Goal: Information Seeking & Learning: Learn about a topic

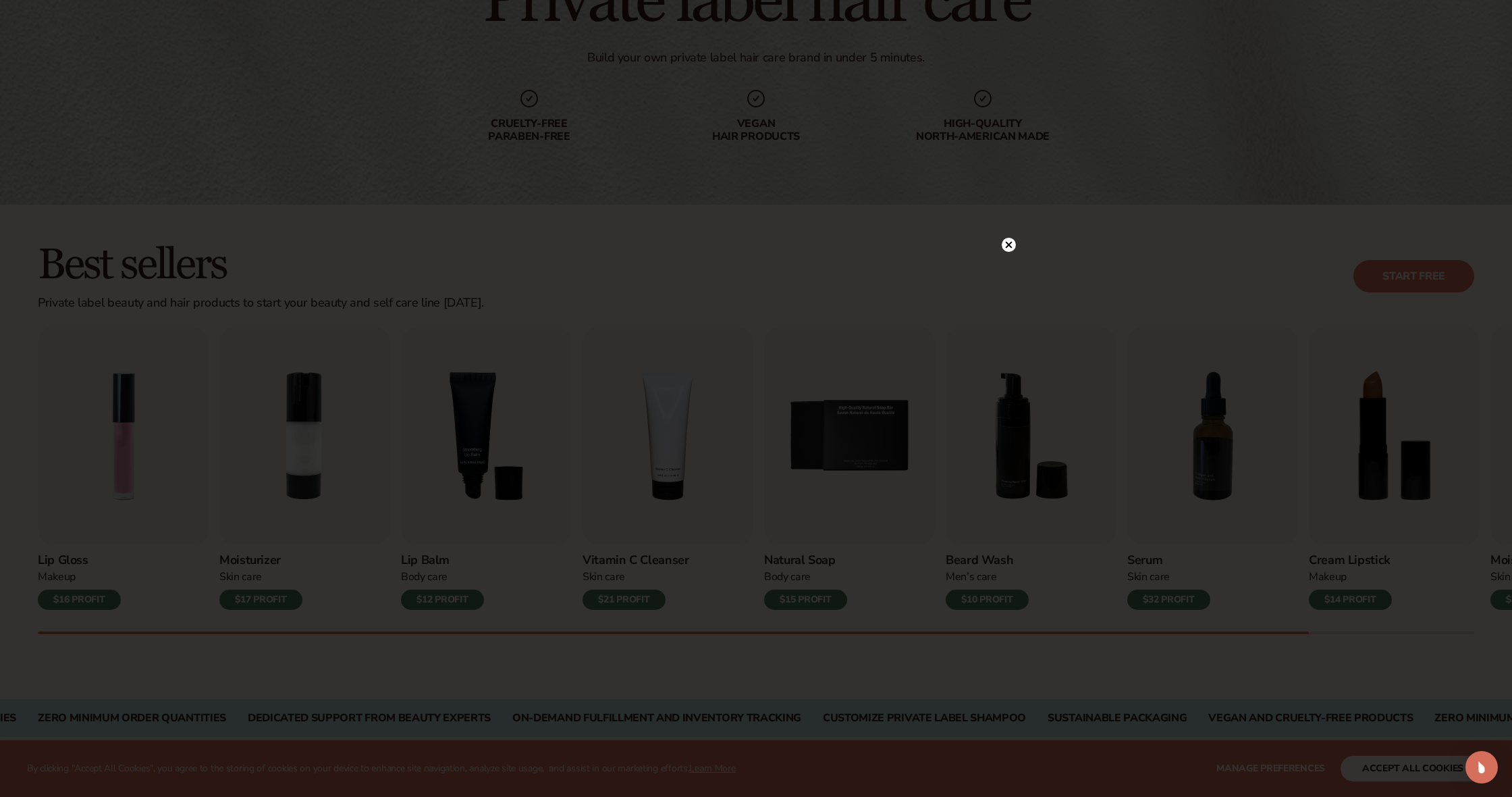
scroll to position [162, 0]
click at [1005, 247] on icon at bounding box center [1002, 245] width 14 height 14
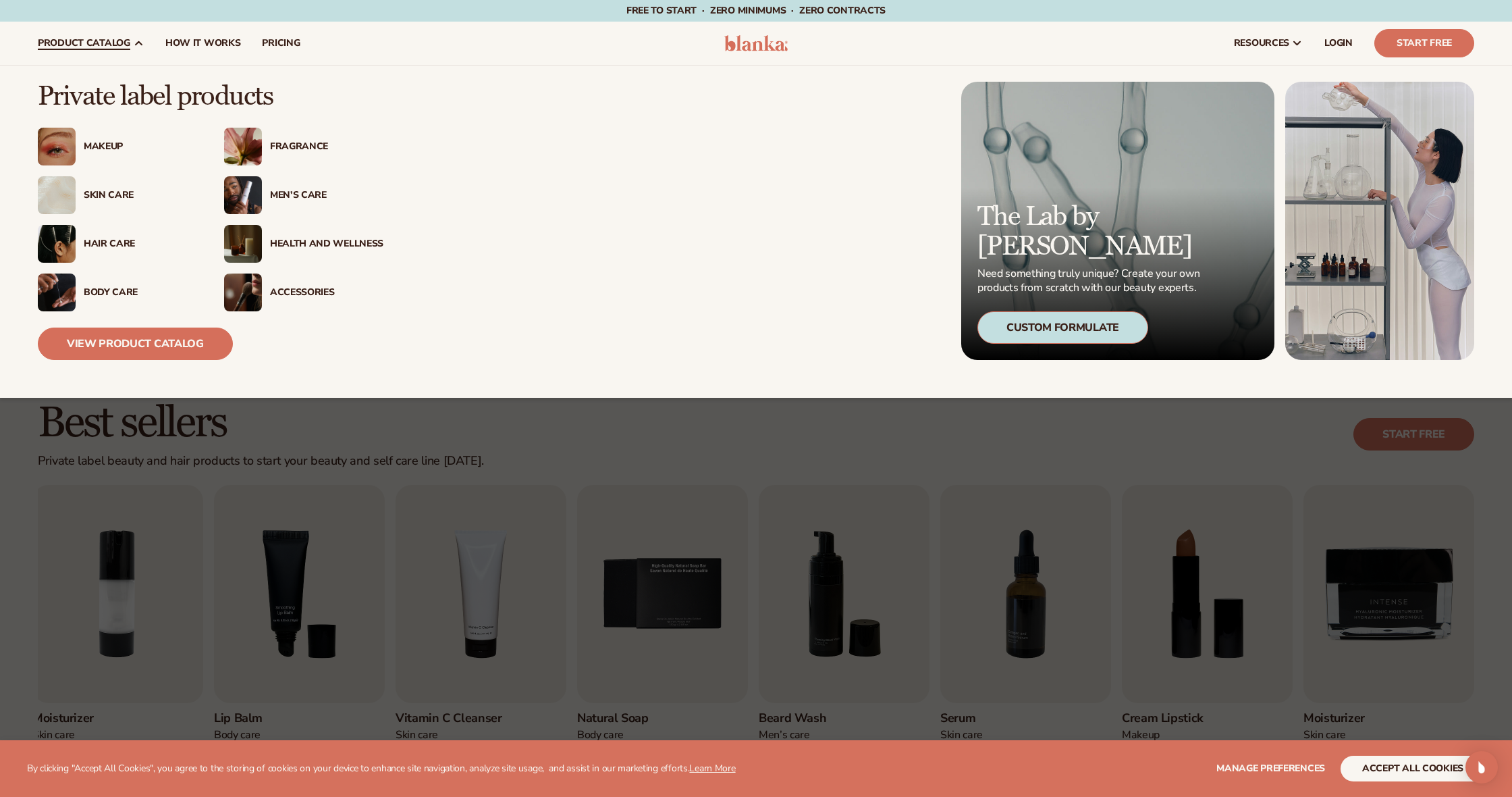
scroll to position [1, 0]
click at [96, 242] on div "Hair Care" at bounding box center [140, 243] width 113 height 11
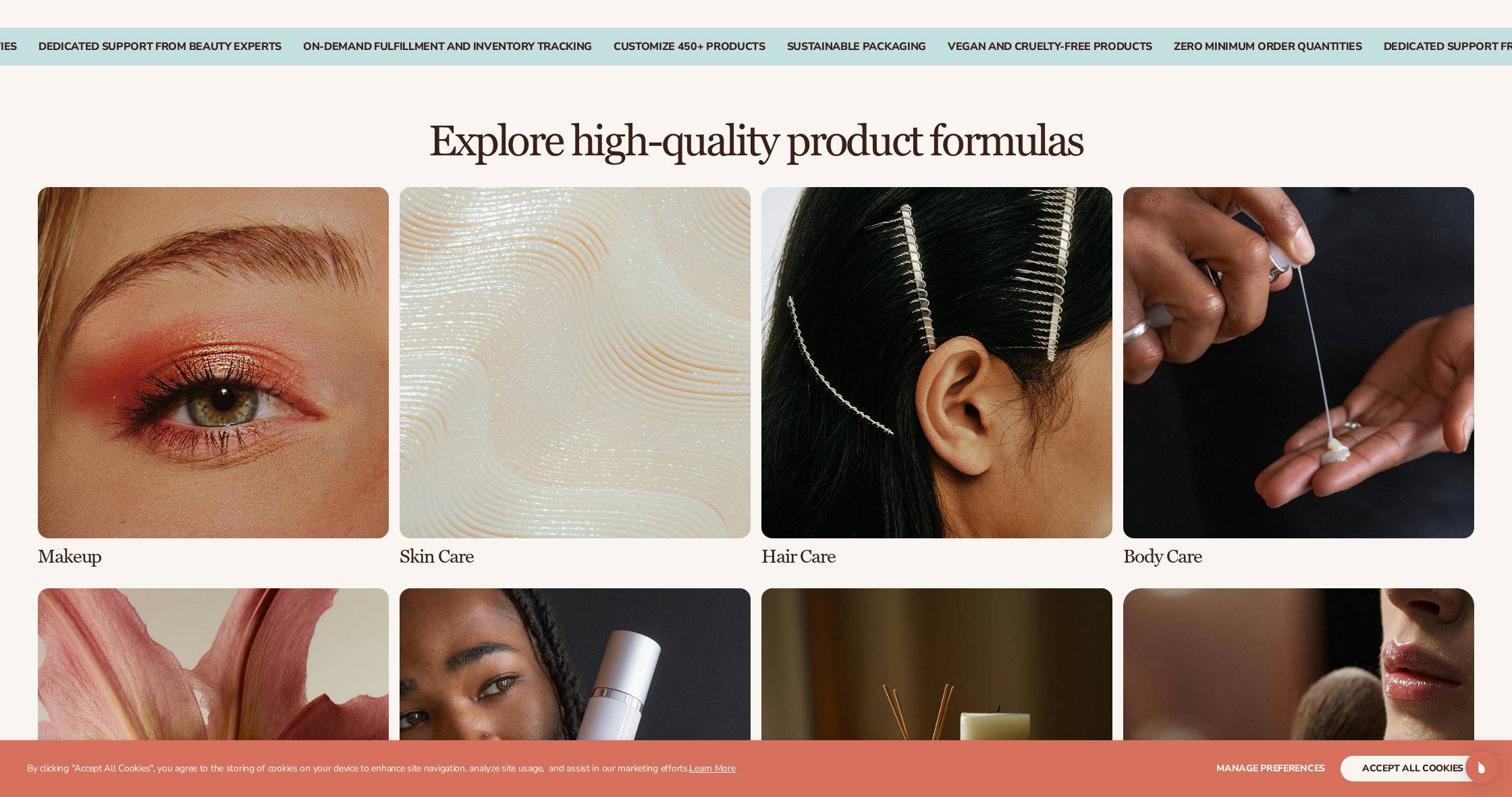
scroll to position [834, 1]
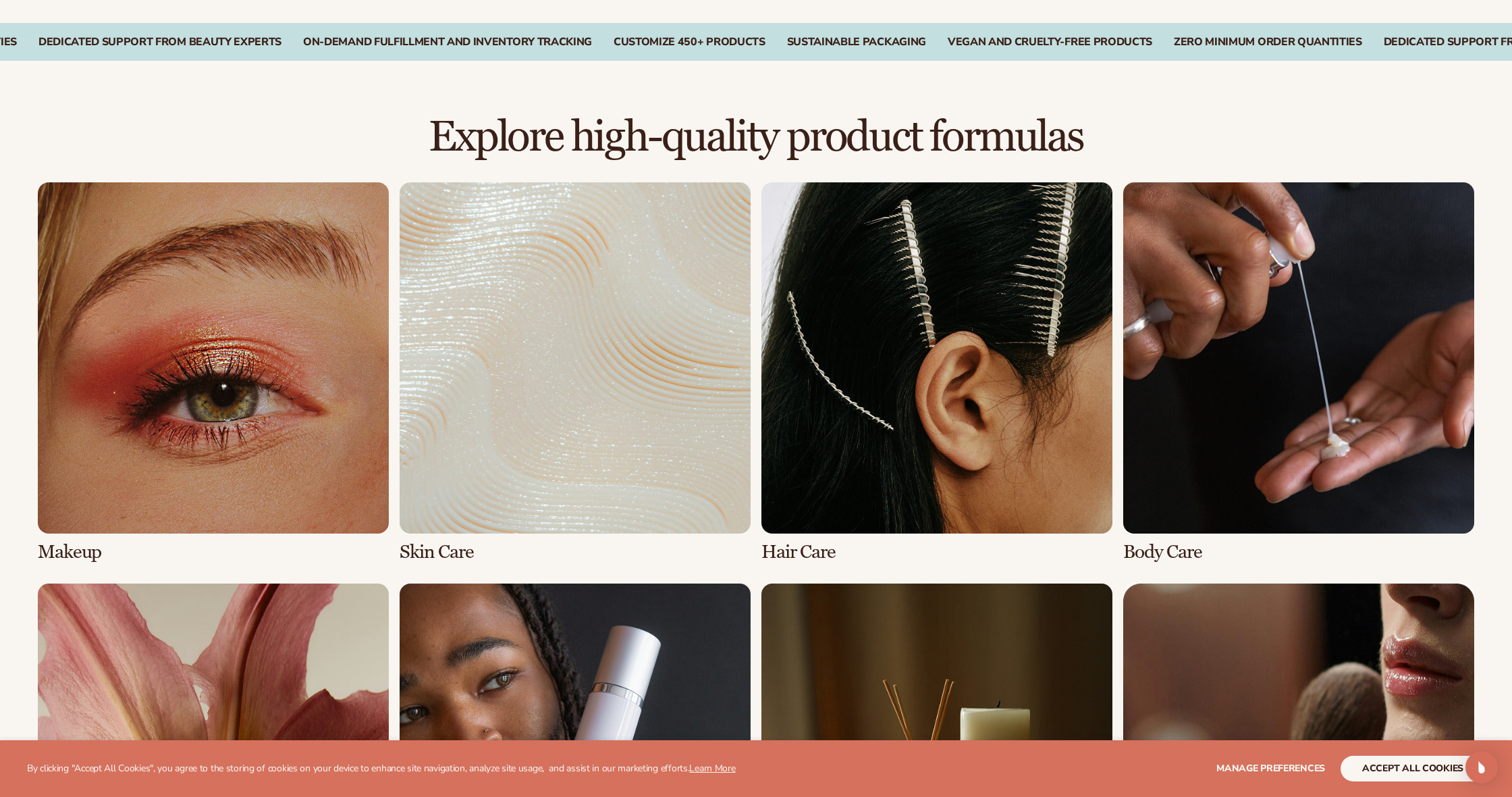
click at [907, 406] on link "3 / 8" at bounding box center [937, 372] width 351 height 380
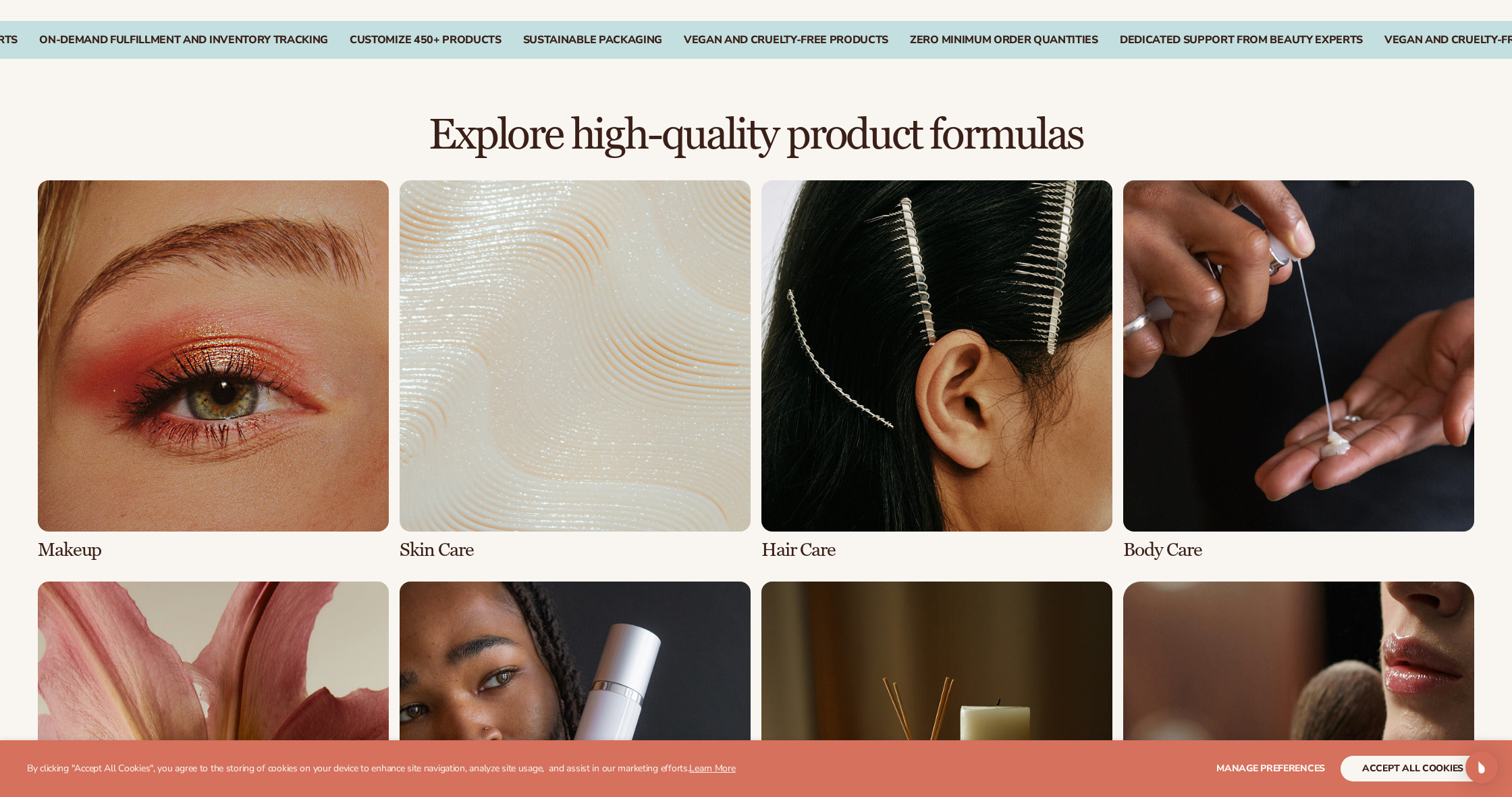
click at [907, 406] on link "3 / 8" at bounding box center [937, 370] width 351 height 380
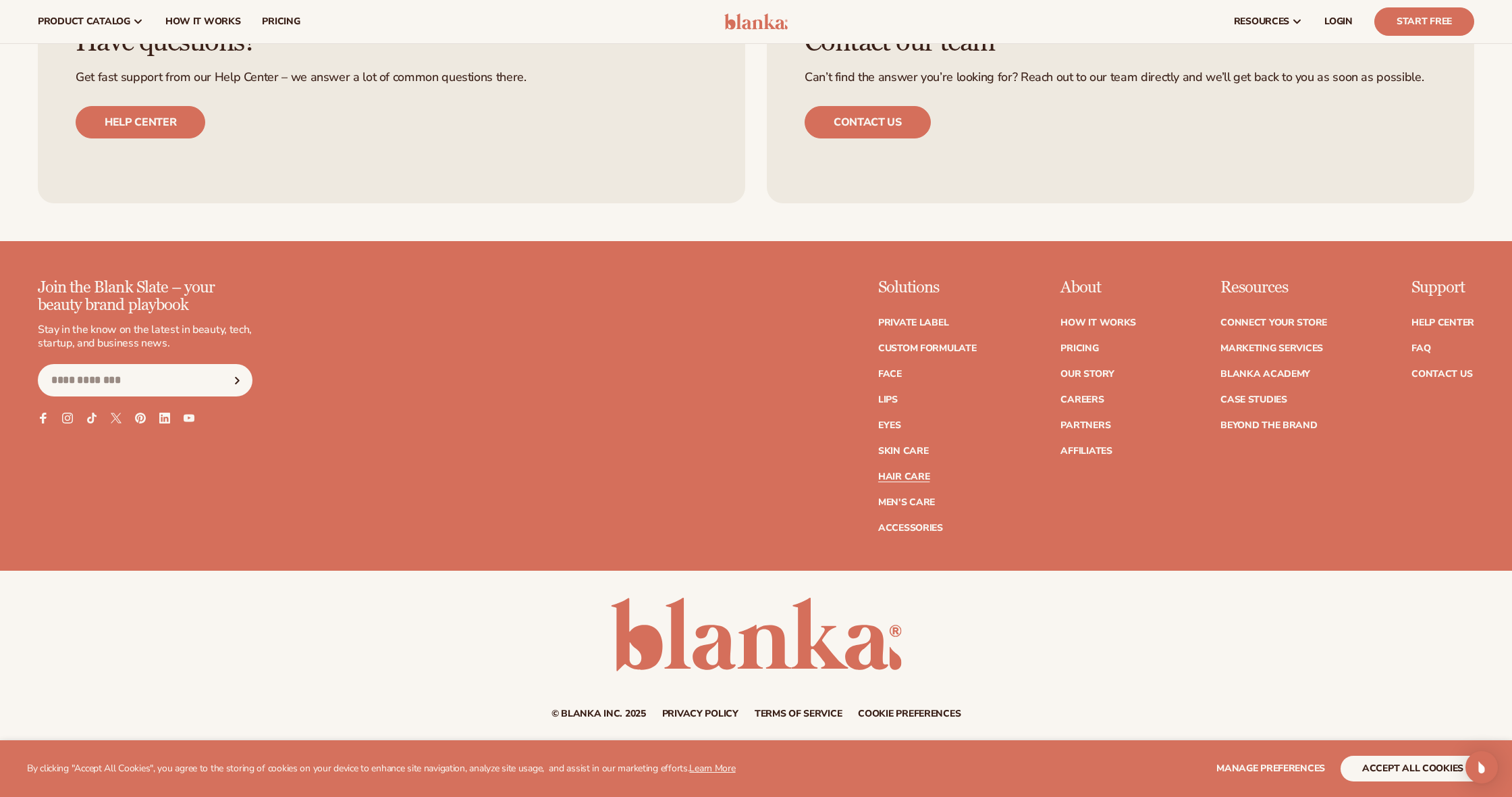
scroll to position [2931, 0]
click at [899, 464] on ul "Private label Custom formulate Face Lips Eyes [MEDICAL_DATA]" at bounding box center [927, 420] width 99 height 228
click at [897, 473] on link "Hair Care" at bounding box center [903, 477] width 51 height 10
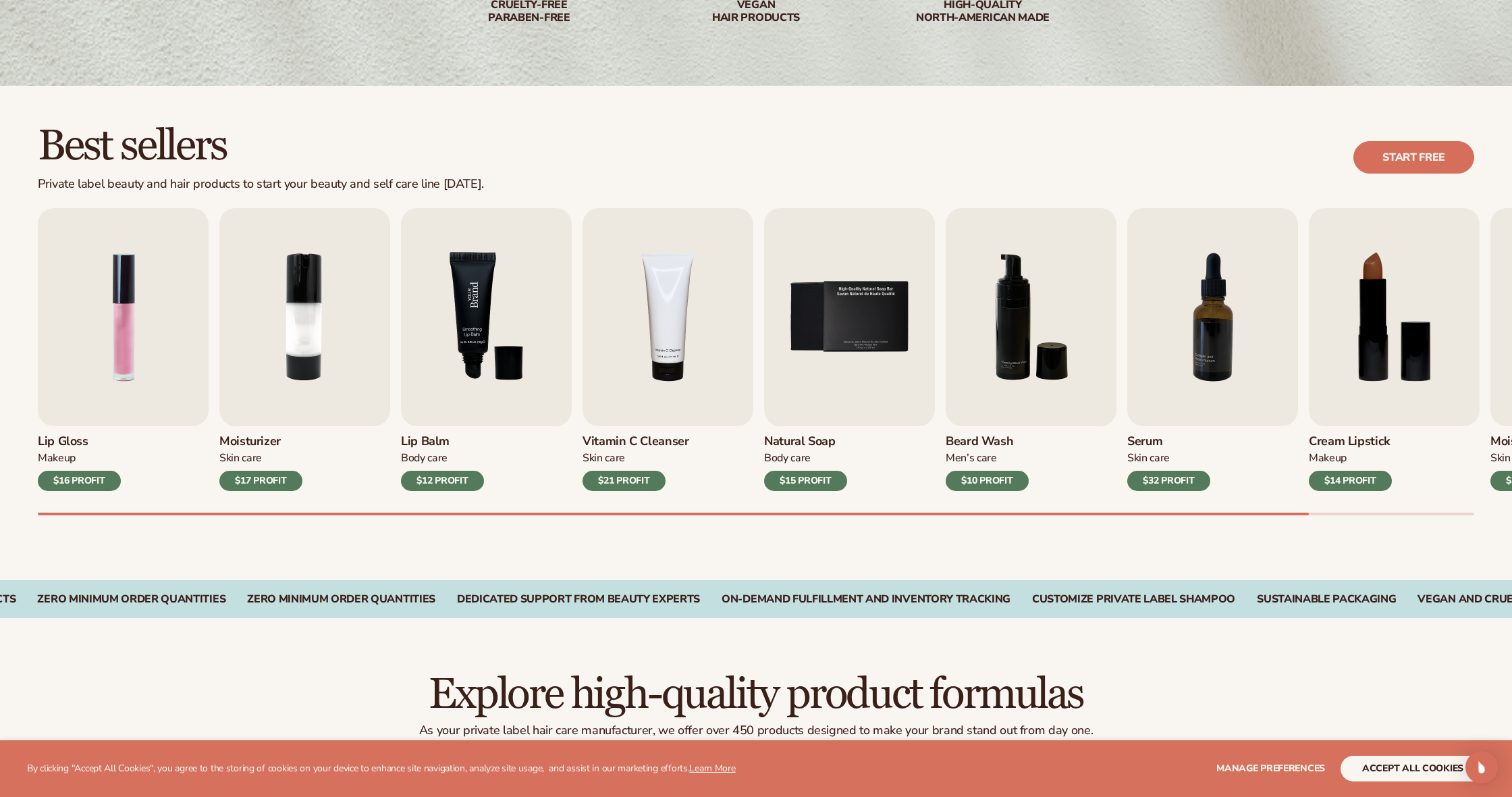
scroll to position [279, 0]
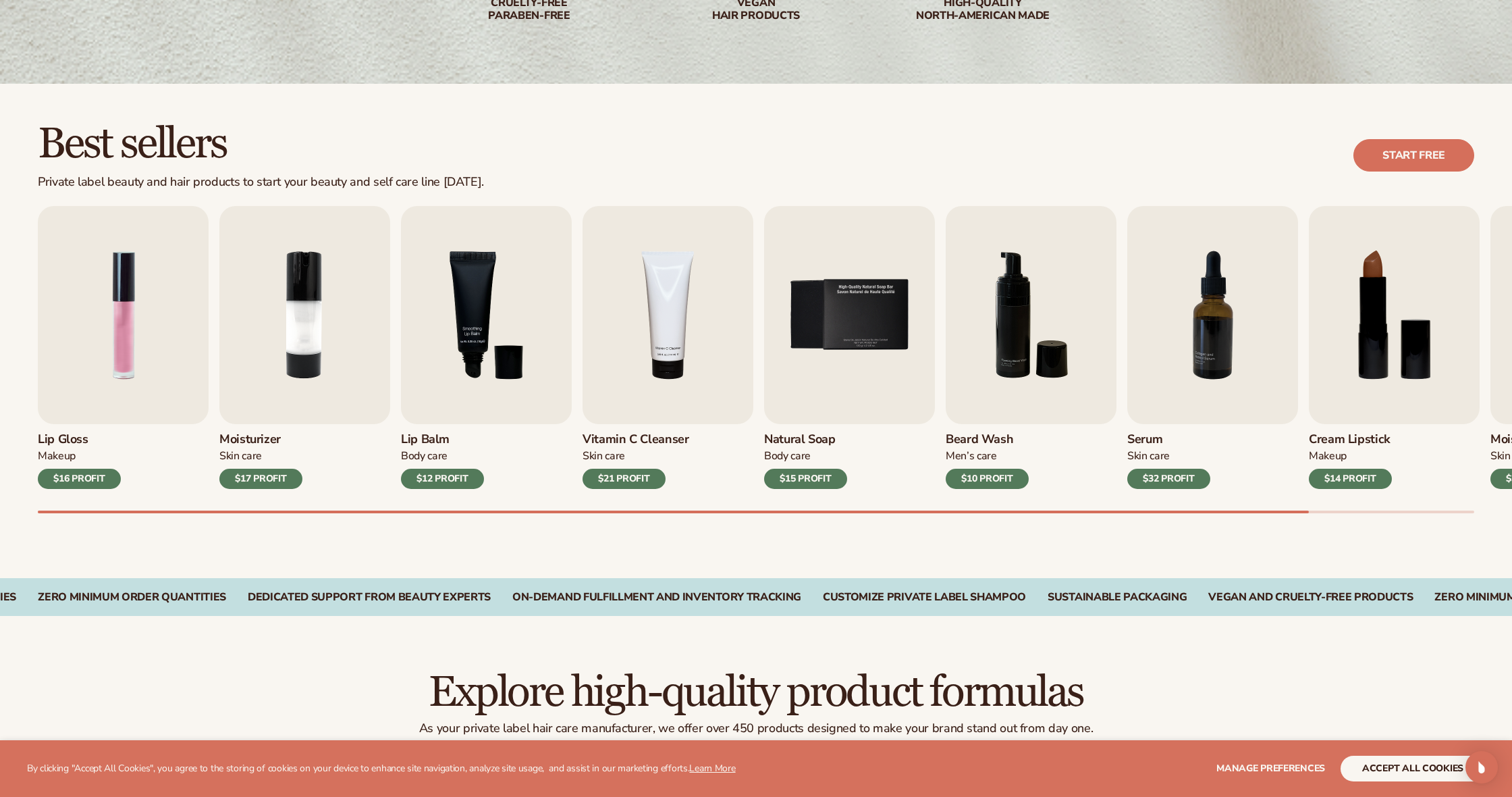
click at [829, 157] on div "Best sellers Private label beauty and hair products to start your beauty and se…" at bounding box center [756, 156] width 1436 height 68
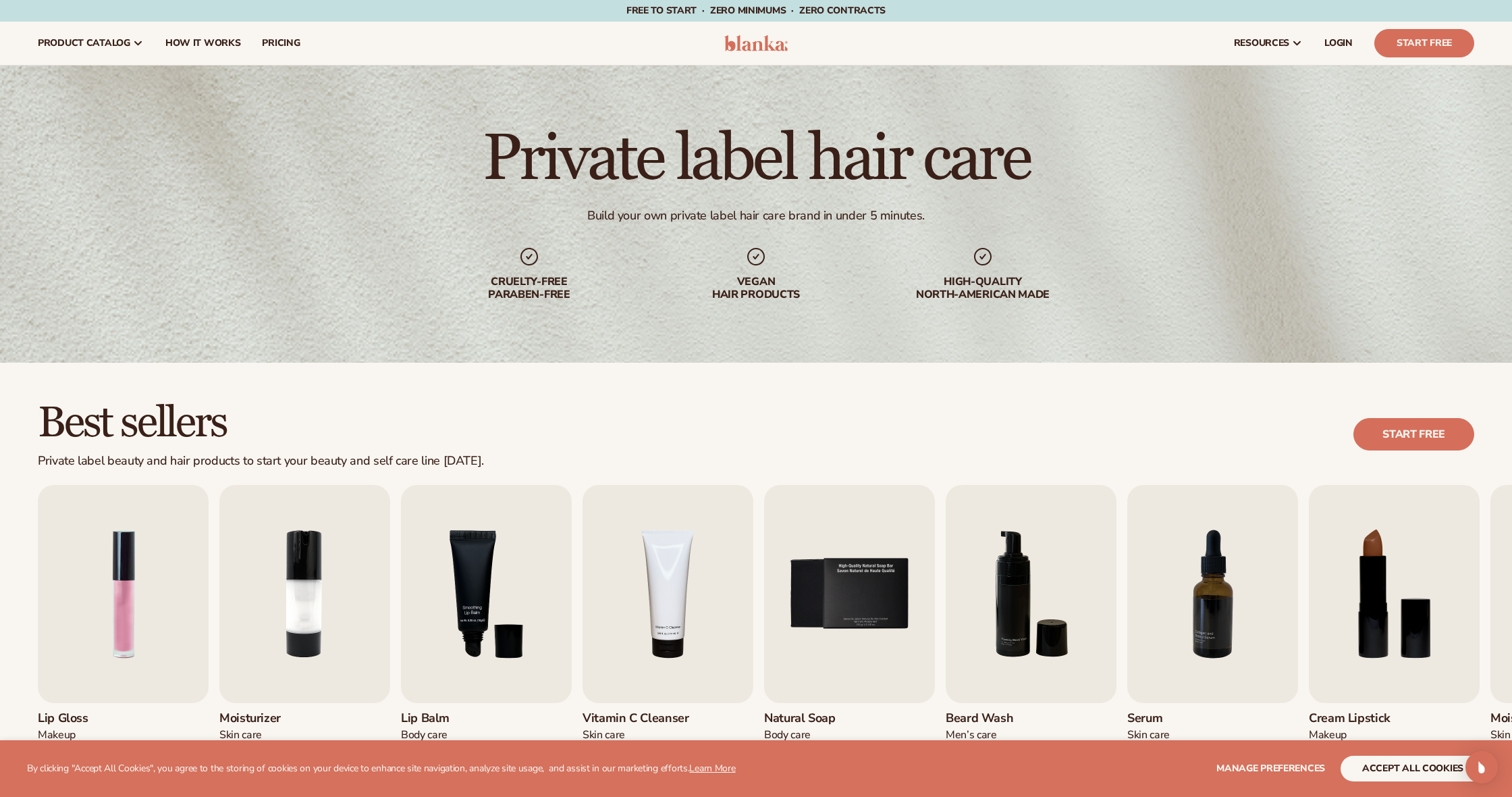
scroll to position [0, 0]
